Goal: Task Accomplishment & Management: Manage account settings

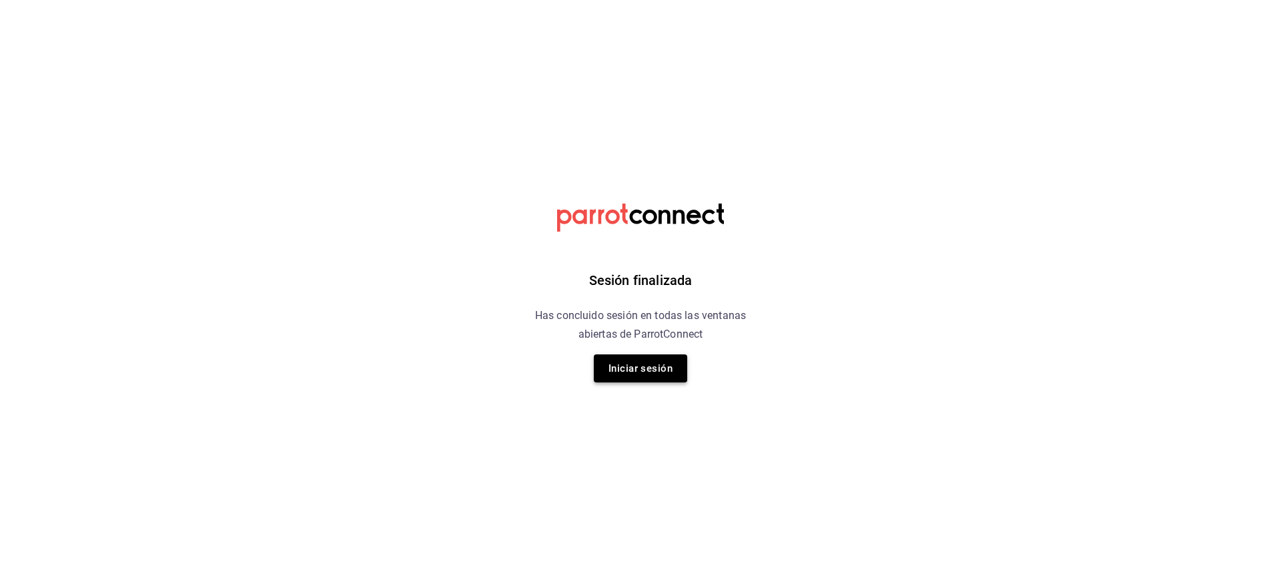
click at [665, 359] on button "Iniciar sesión" at bounding box center [640, 368] width 93 height 28
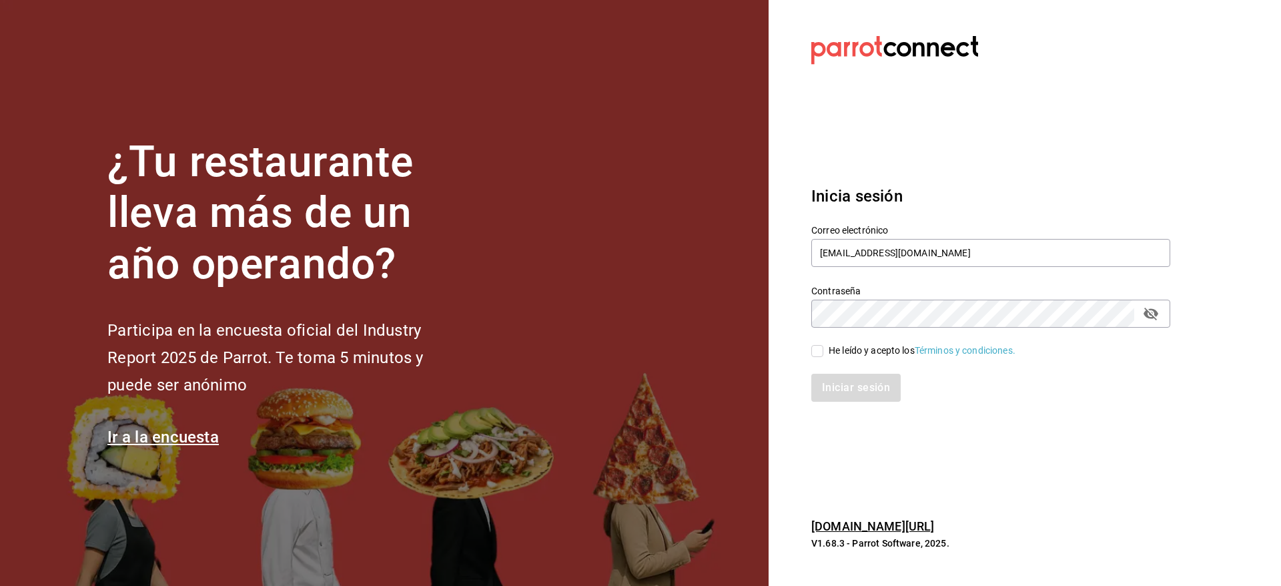
click at [821, 351] on input "He leído y acepto los Términos y condiciones." at bounding box center [817, 351] width 12 height 12
checkbox input "true"
click at [826, 372] on div "Iniciar sesión" at bounding box center [982, 380] width 375 height 44
click at [828, 386] on button "Iniciar sesión" at bounding box center [856, 388] width 91 height 28
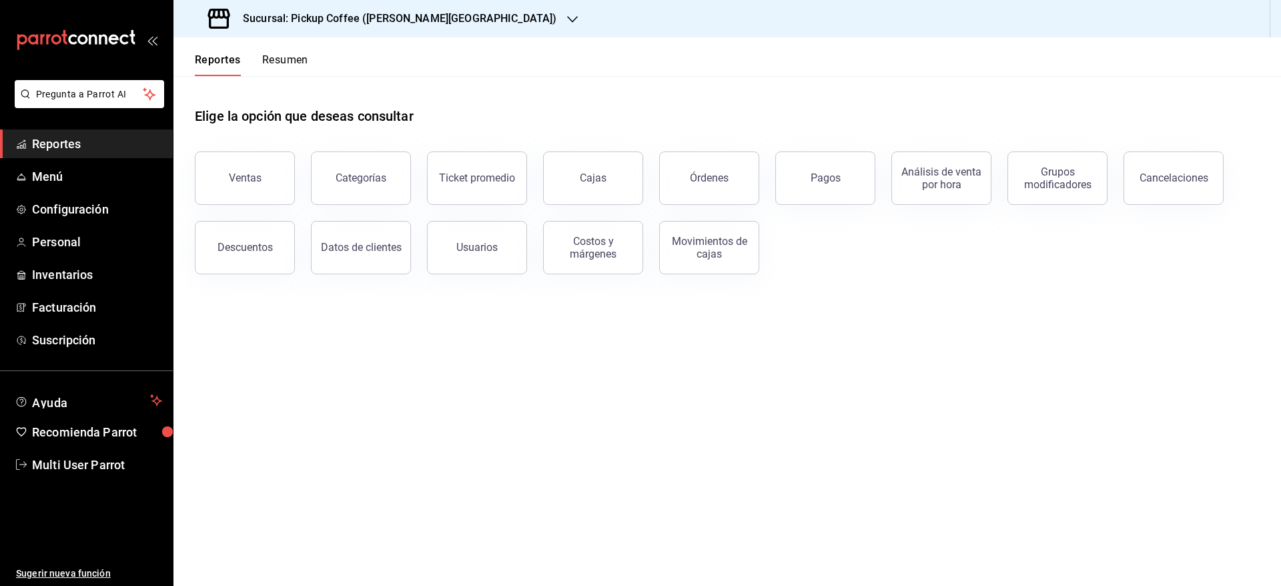
click at [270, 58] on button "Resumen" at bounding box center [285, 64] width 46 height 23
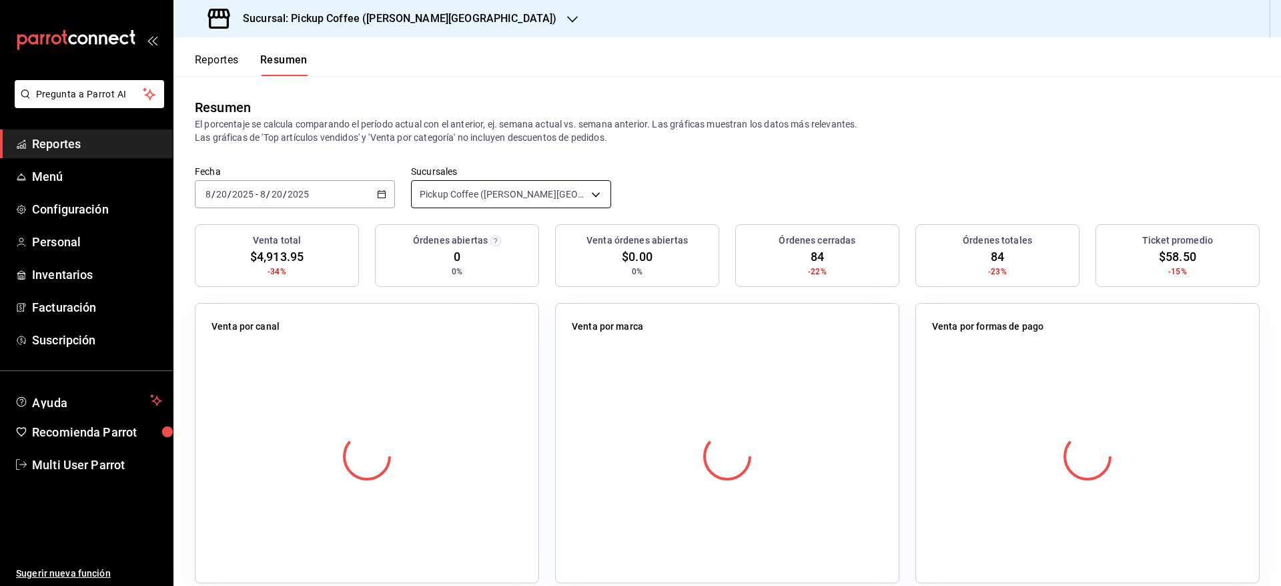
click at [516, 192] on body "Pregunta a Parrot AI Reportes Menú Configuración Personal Inventarios Facturaci…" at bounding box center [640, 293] width 1281 height 586
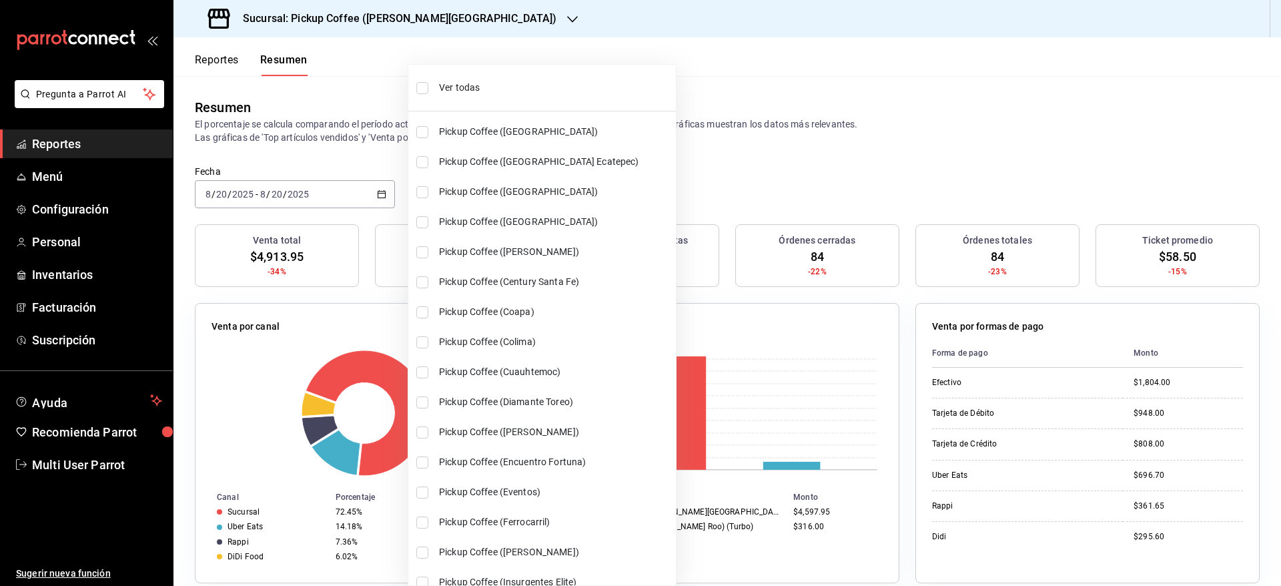
click at [434, 95] on li "Ver todas" at bounding box center [542, 87] width 268 height 35
type input "[object Object],[object Object],[object Object],[object Object],[object Object]…"
checkbox input "true"
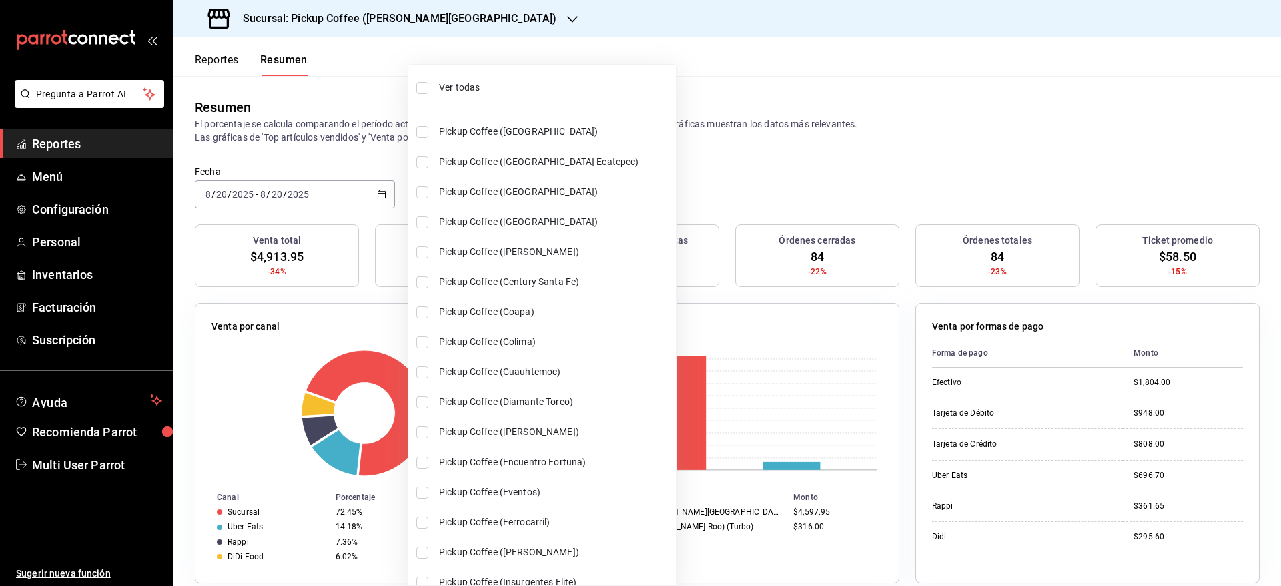
checkbox input "true"
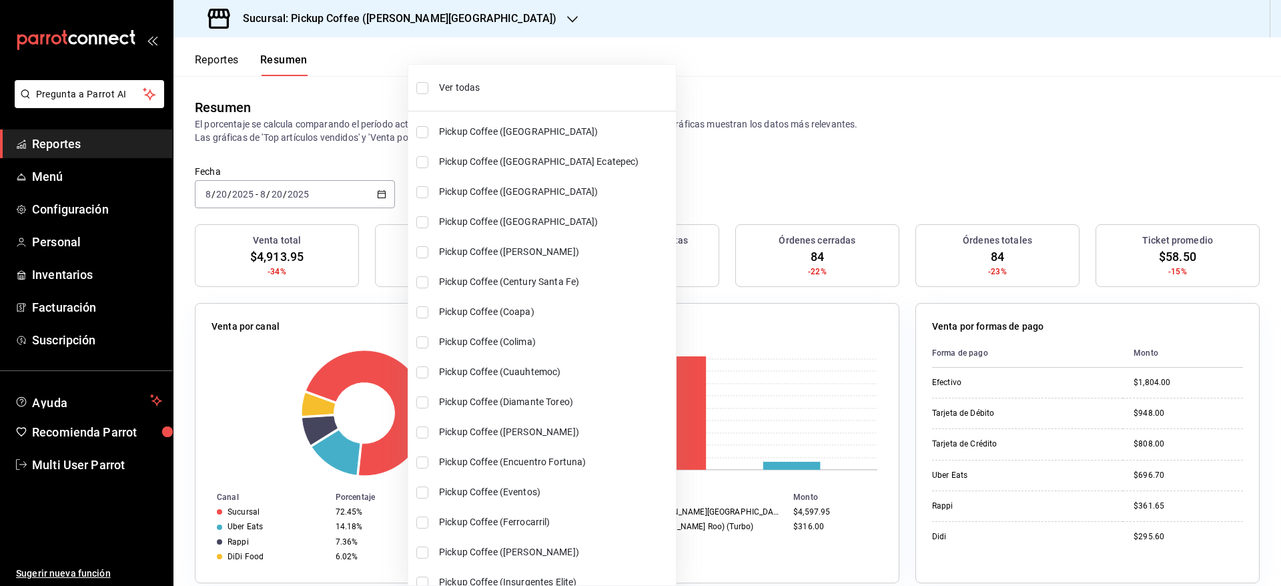
checkbox input "true"
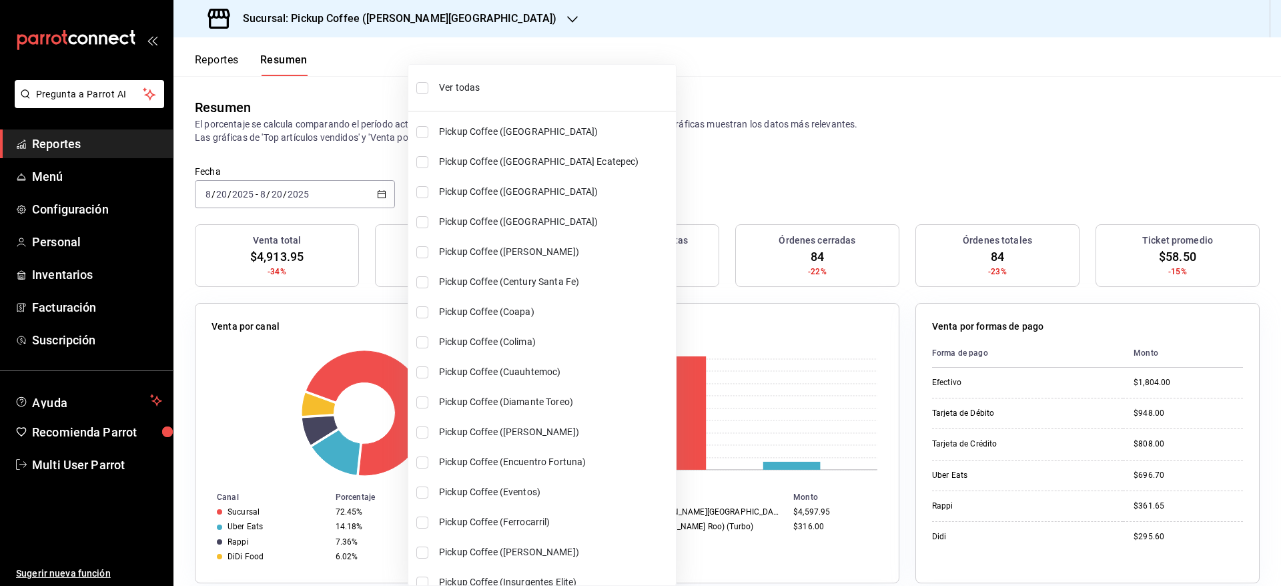
checkbox input "true"
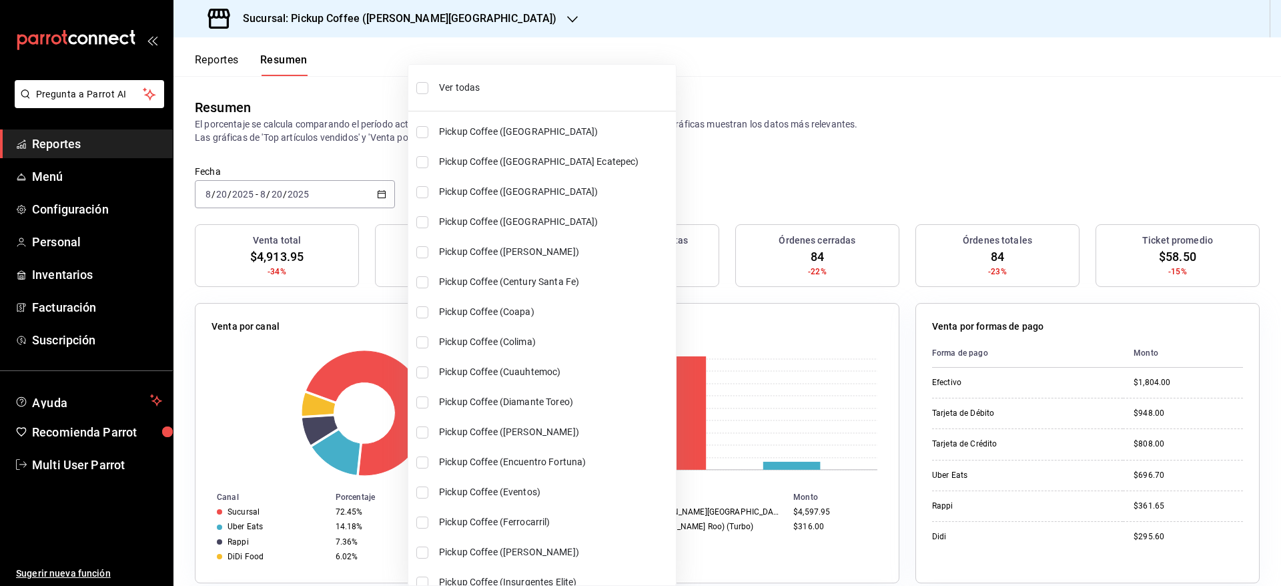
checkbox input "true"
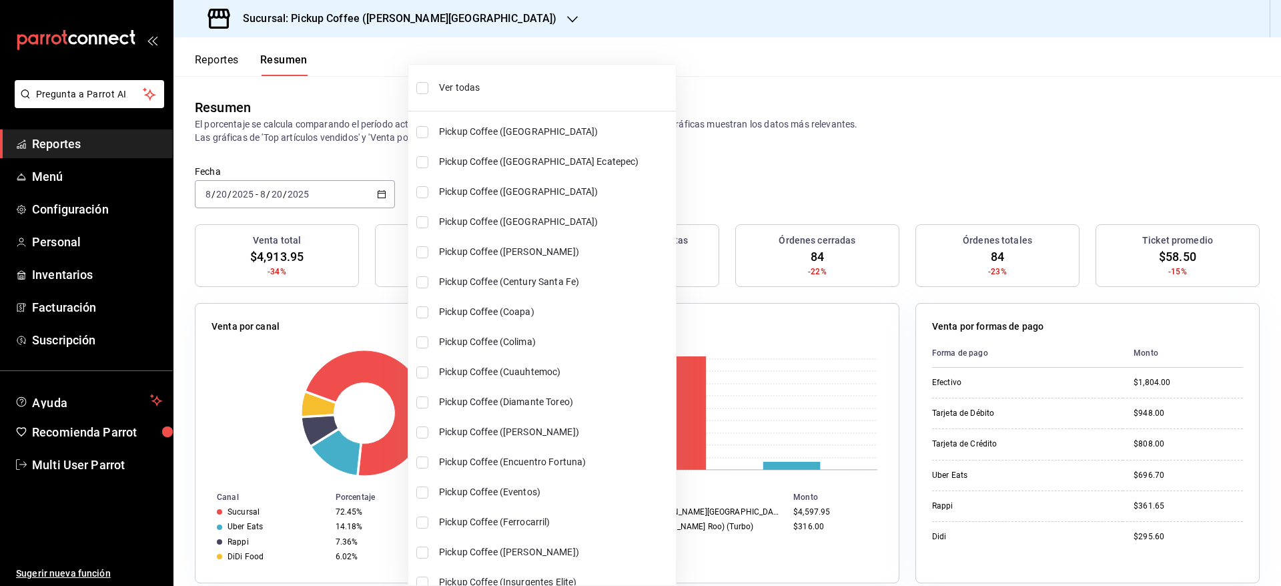
checkbox input "true"
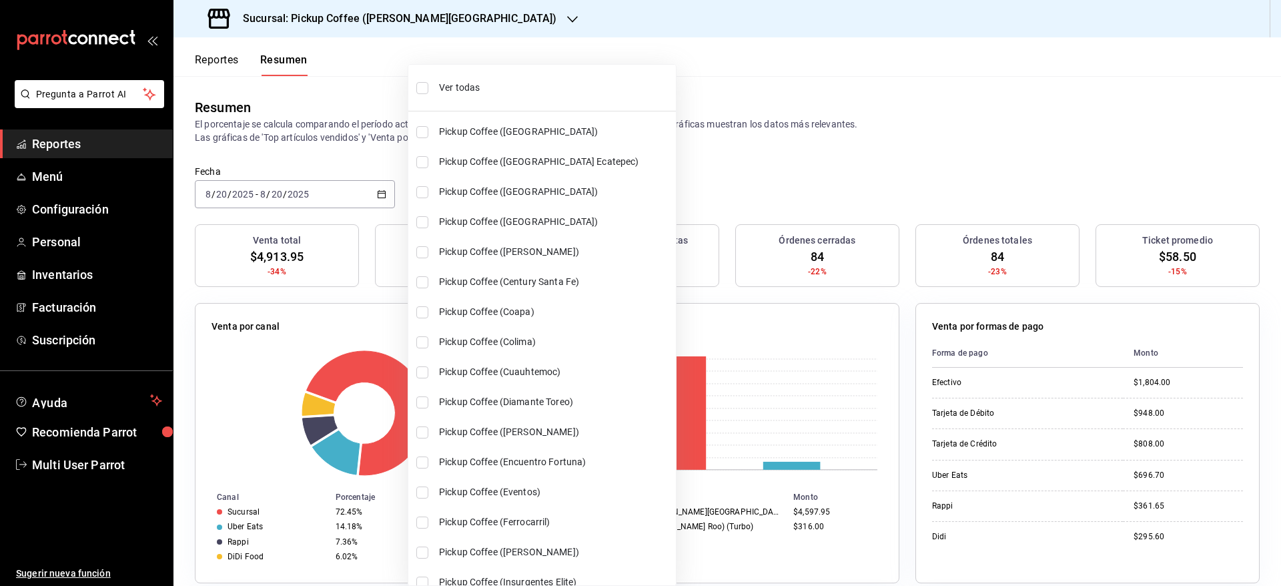
checkbox input "true"
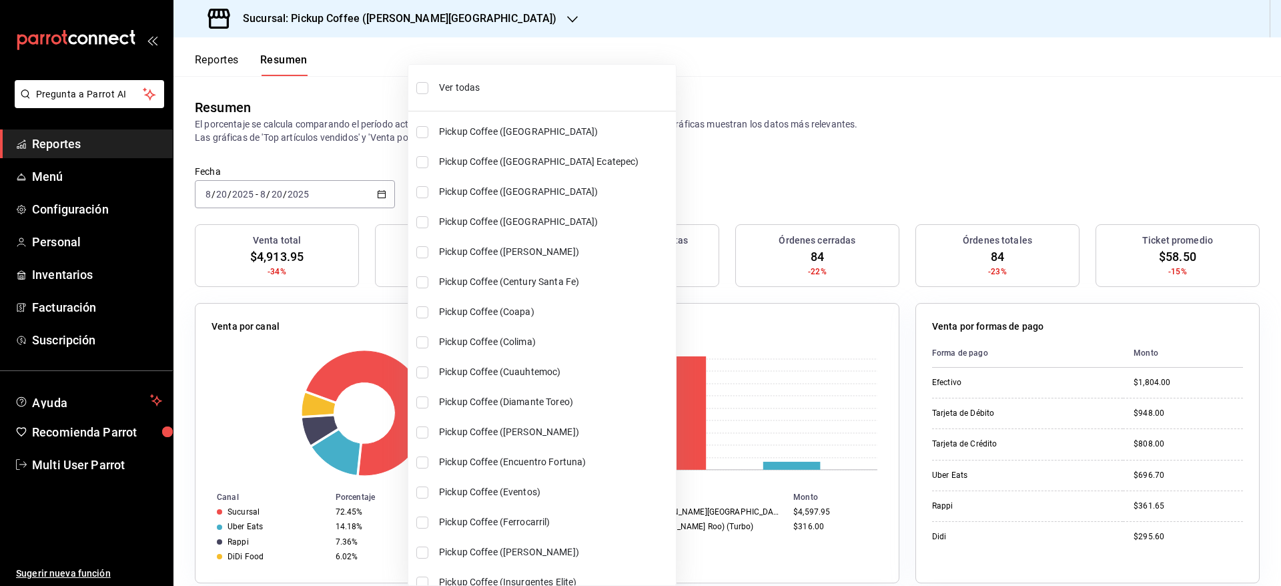
checkbox input "true"
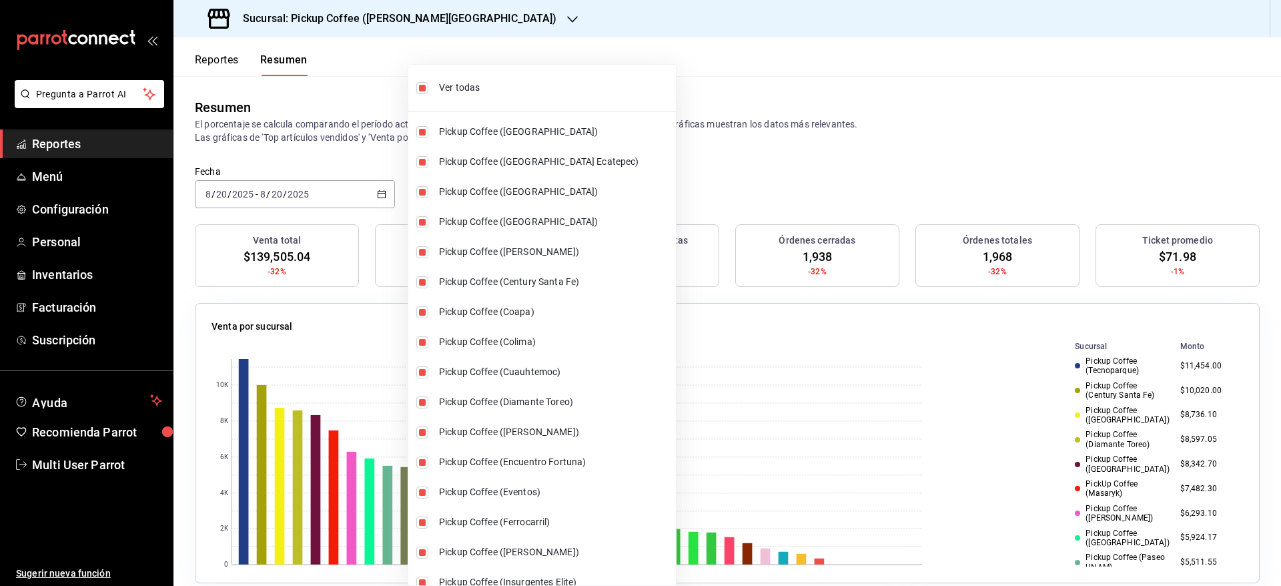
click at [368, 190] on div at bounding box center [640, 293] width 1281 height 586
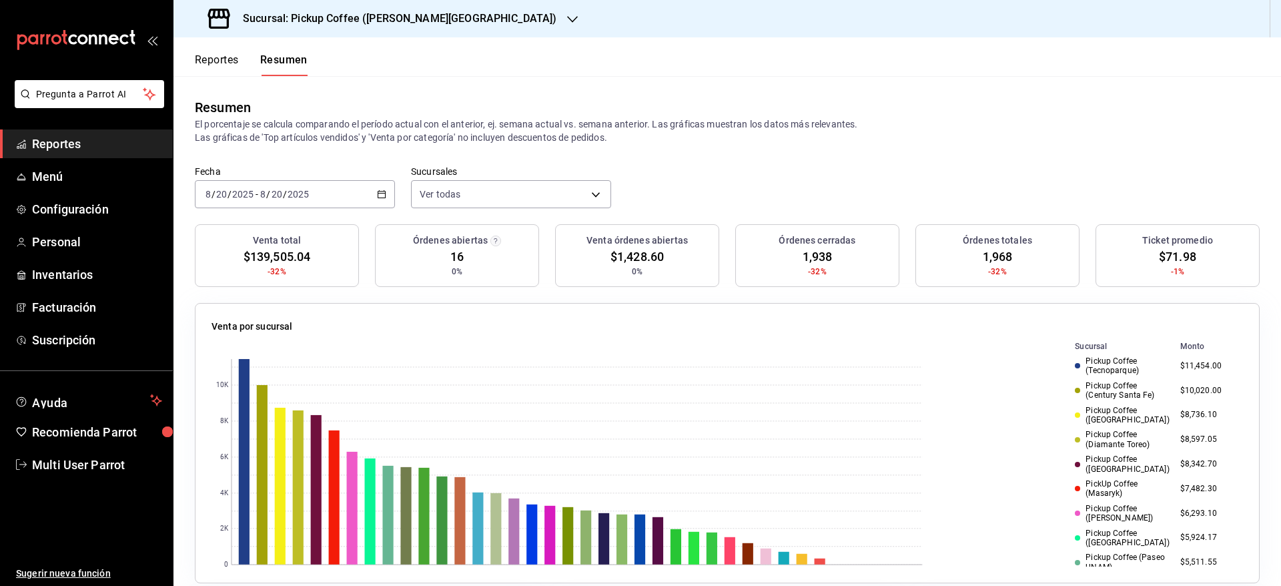
click at [382, 187] on div "[DATE] [DATE] - [DATE] [DATE]" at bounding box center [295, 194] width 200 height 28
click at [259, 251] on li "Ayer" at bounding box center [258, 265] width 125 height 30
